Goal: Navigation & Orientation: Locate item on page

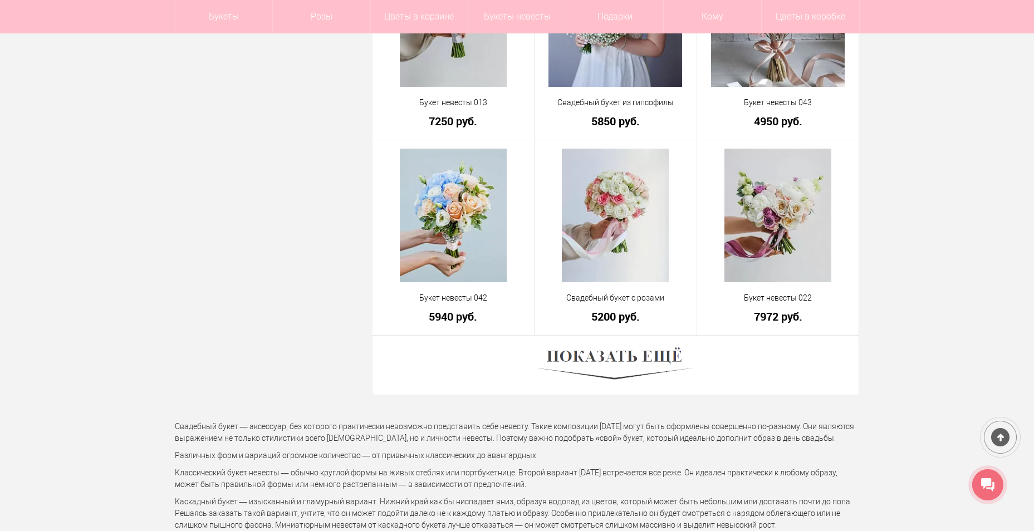
scroll to position [2950, 0]
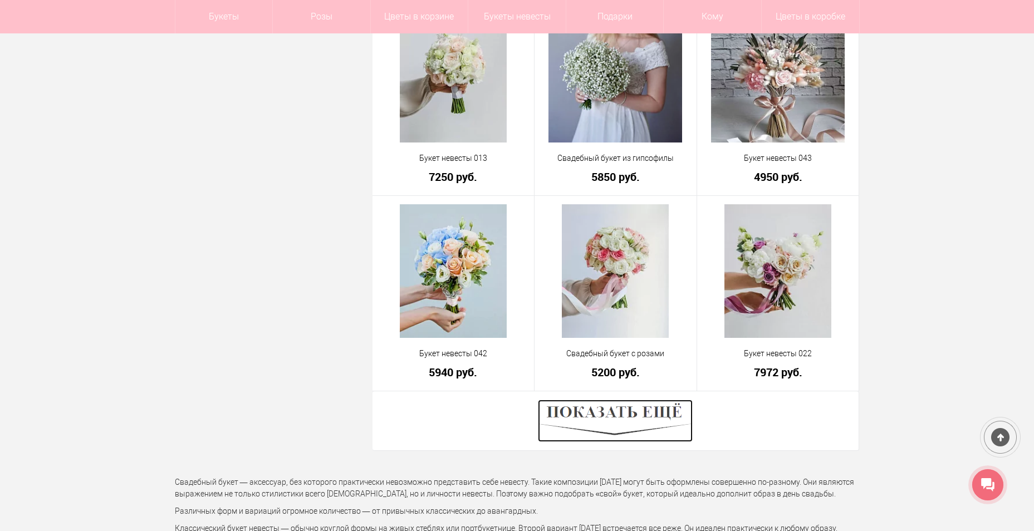
click at [623, 416] on img at bounding box center [615, 421] width 155 height 42
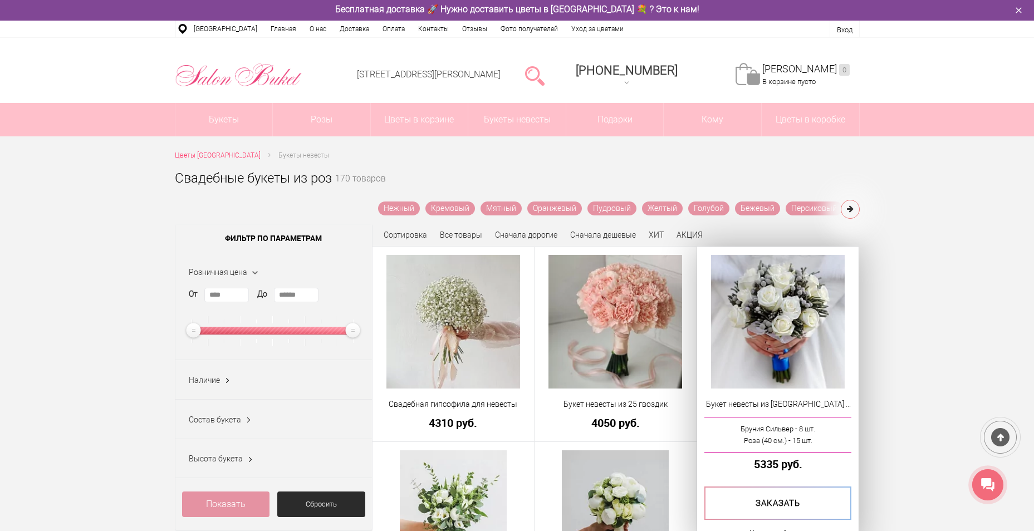
scroll to position [0, 0]
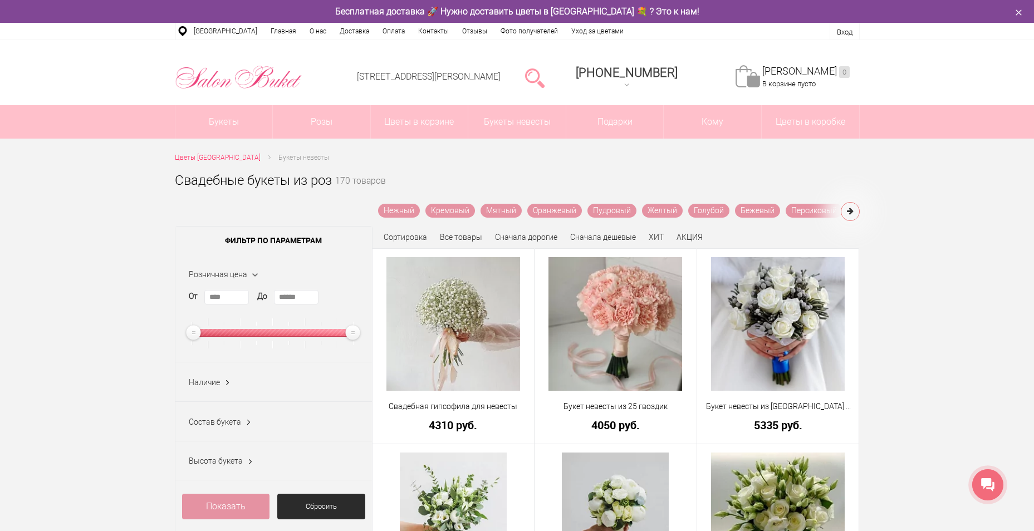
click at [419, 236] on span "Сортировка" at bounding box center [405, 237] width 43 height 9
click at [402, 243] on div "Сортировка Все товары Сначала дорогие Сначала дешевые ХИТ АКЦИЯ" at bounding box center [615, 234] width 487 height 17
click at [620, 231] on div "Сортировка Все товары Сначала дорогие Сначала дешевые ХИТ АКЦИЯ" at bounding box center [615, 234] width 487 height 17
click at [608, 235] on link "Сначала дешевые" at bounding box center [603, 237] width 66 height 9
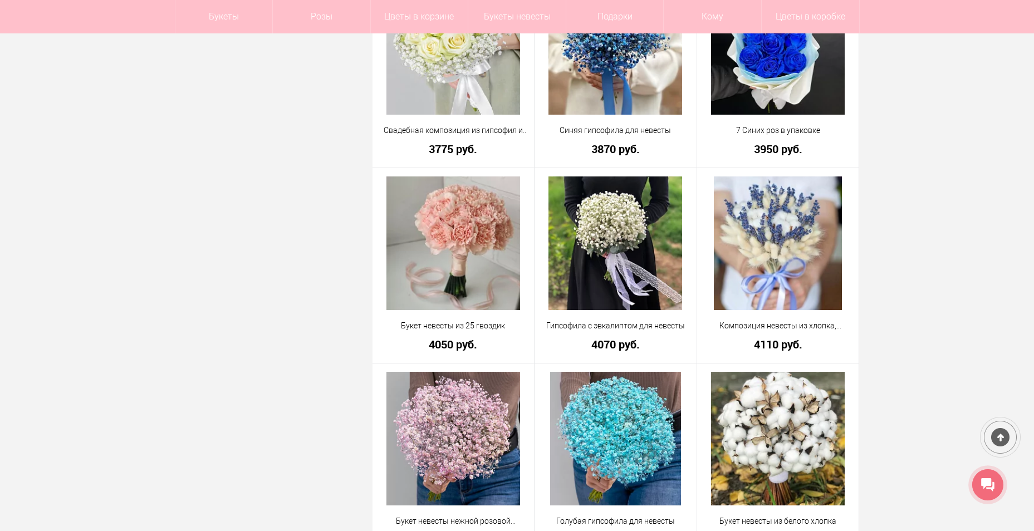
scroll to position [1614, 0]
